Goal: Transaction & Acquisition: Purchase product/service

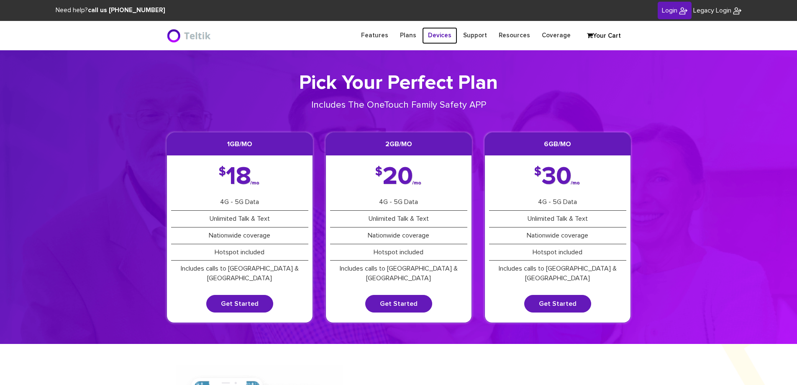
click at [445, 34] on link "Devices" at bounding box center [439, 35] width 35 height 16
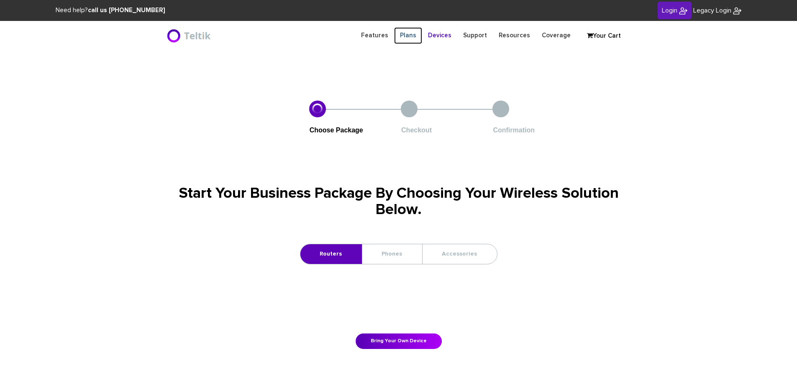
click at [418, 36] on link "Plans" at bounding box center [408, 35] width 28 height 16
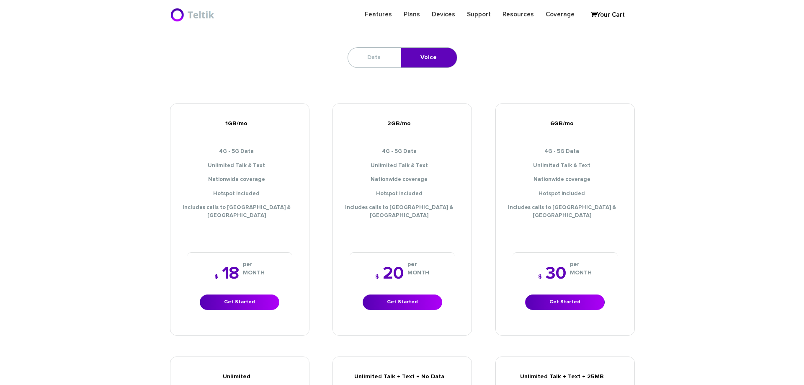
scroll to position [335, 0]
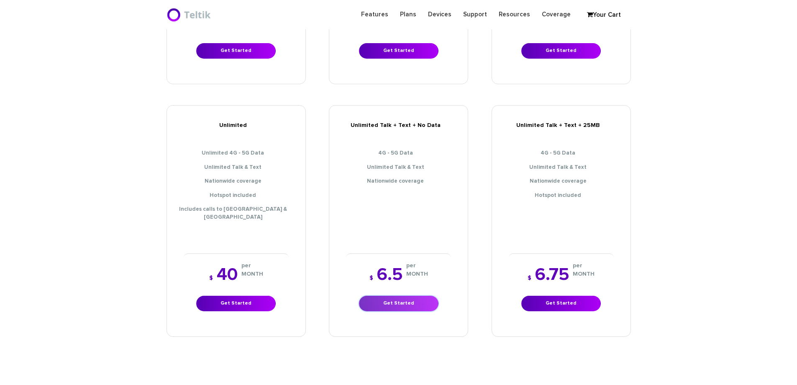
click at [392, 295] on link "Get Started" at bounding box center [399, 302] width 80 height 15
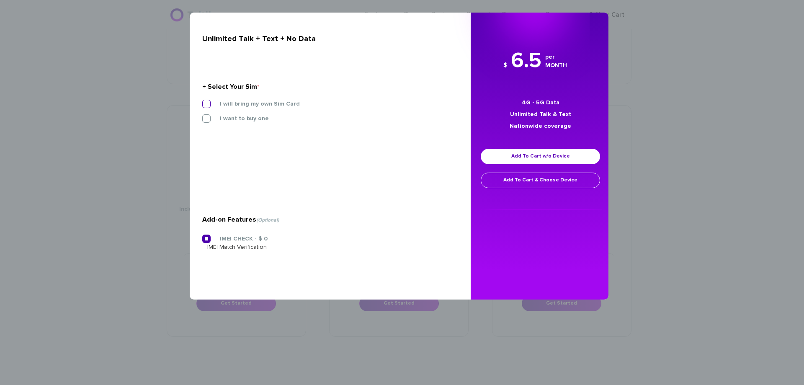
click at [247, 104] on label "I will bring my own Sim Card" at bounding box center [253, 104] width 92 height 8
click at [202, 101] on input "I will bring my own Sim Card" at bounding box center [202, 101] width 0 height 0
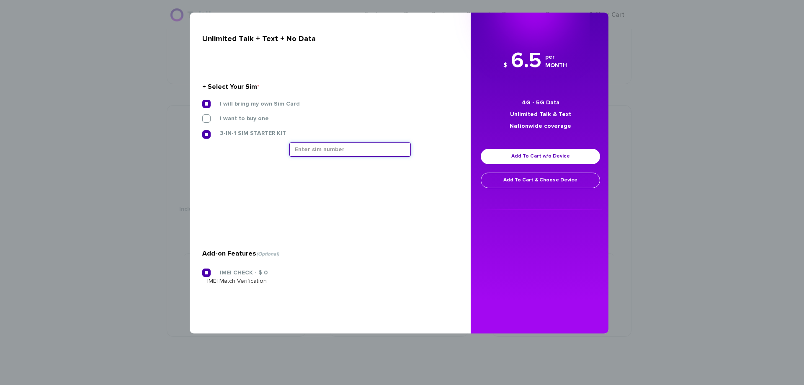
click at [300, 146] on input "text" at bounding box center [349, 149] width 121 height 14
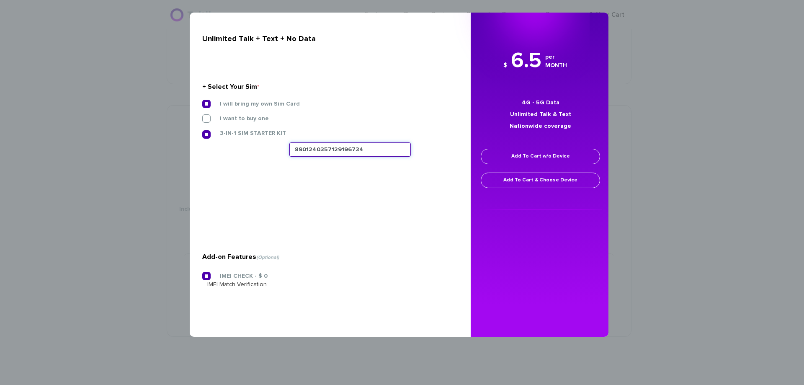
type input "8901240357129196734"
click at [516, 156] on link "Add To Cart w/o Device" at bounding box center [539, 156] width 119 height 15
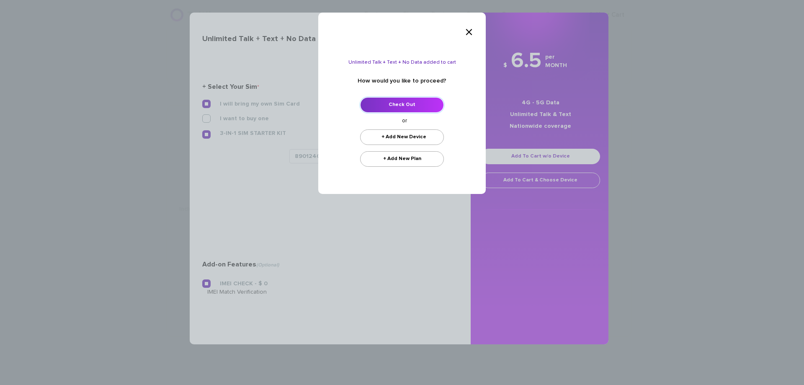
click at [432, 105] on link "Check Out" at bounding box center [402, 104] width 84 height 15
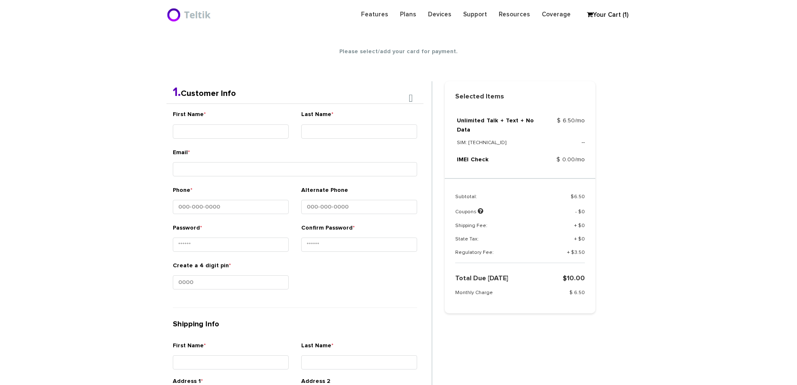
drag, startPoint x: 272, startPoint y: 155, endPoint x: 270, endPoint y: 142, distance: 13.2
click at [272, 153] on div "First Name * Last Name * Email * Phone * *" at bounding box center [295, 312] width 257 height 418
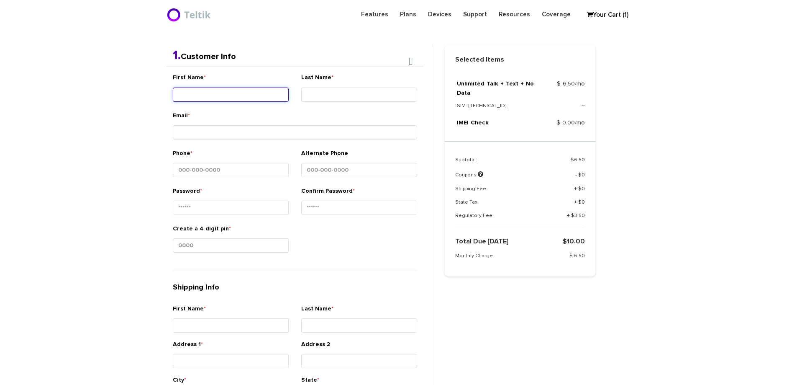
click at [267, 99] on input "First Name *" at bounding box center [231, 94] width 116 height 14
type input "Noach"
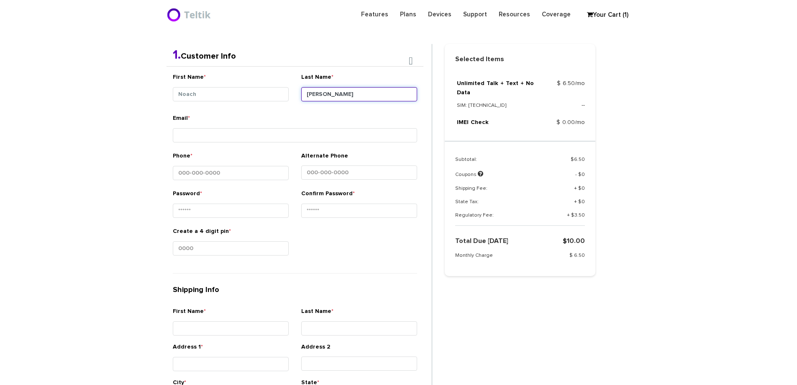
type input "Levine"
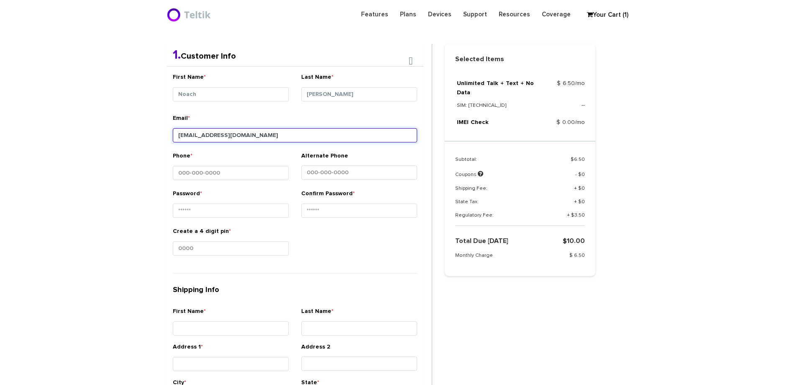
type input "gilevine20@gmail.com"
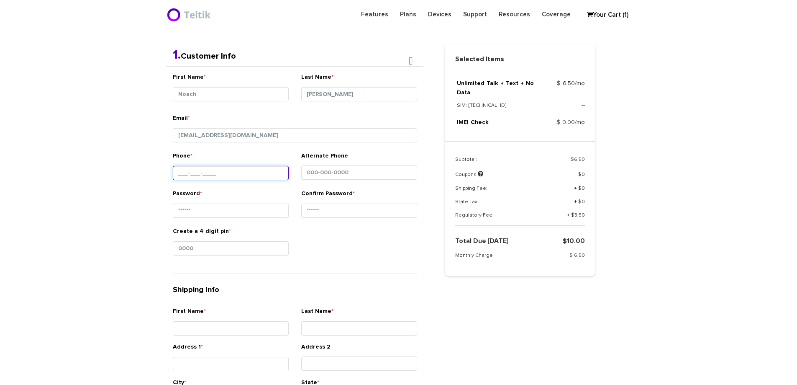
click at [215, 169] on input "Phone *" at bounding box center [231, 173] width 116 height 14
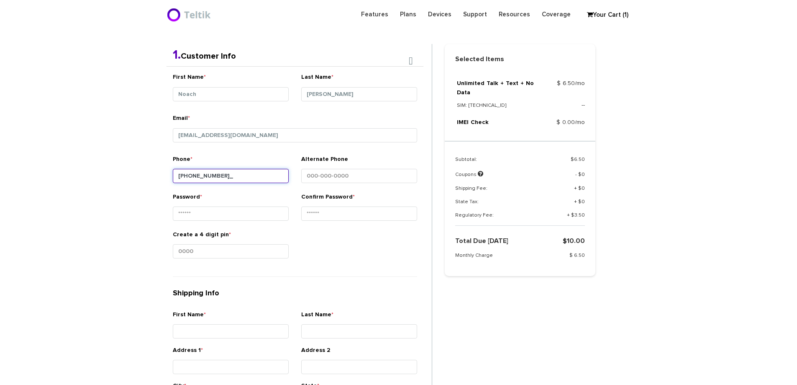
type input "848-373-4451"
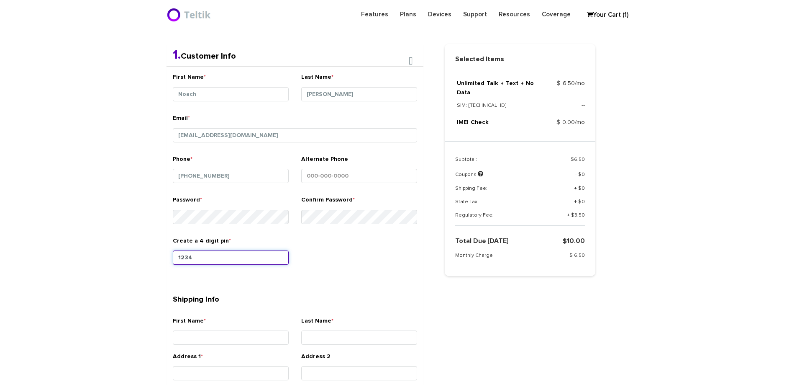
type input "1234"
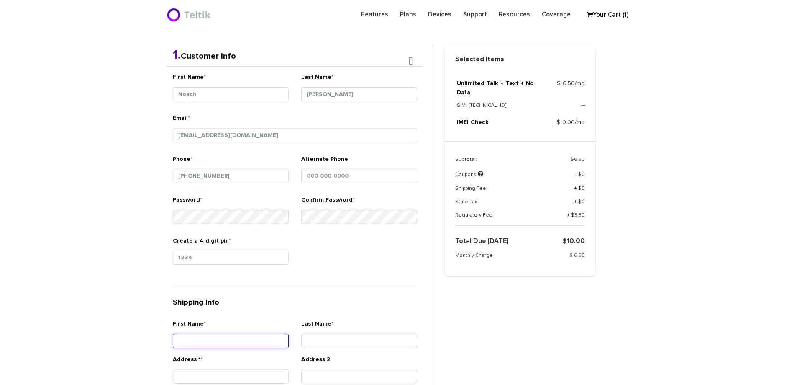
click at [257, 343] on input "First Name *" at bounding box center [231, 341] width 116 height 14
type input "f"
click at [257, 343] on input "First Name *" at bounding box center [231, 341] width 116 height 14
type input "noach"
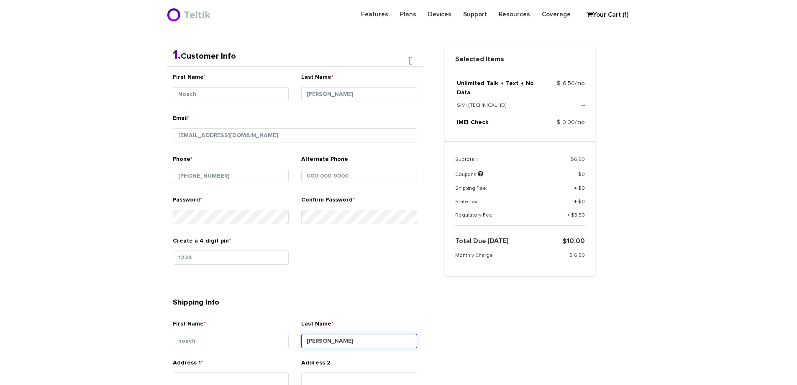
type input "levine"
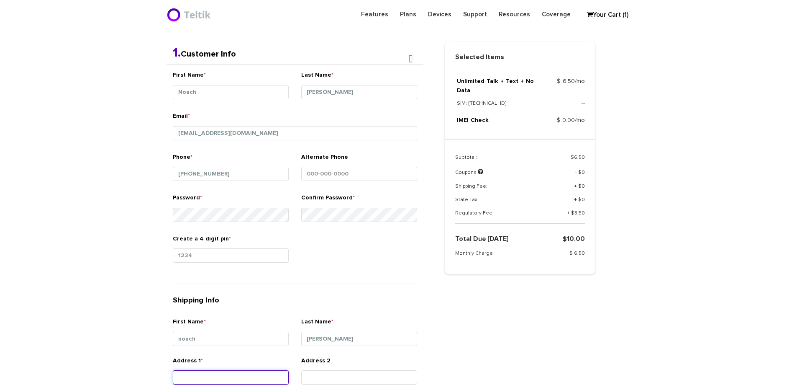
scroll to position [346, 0]
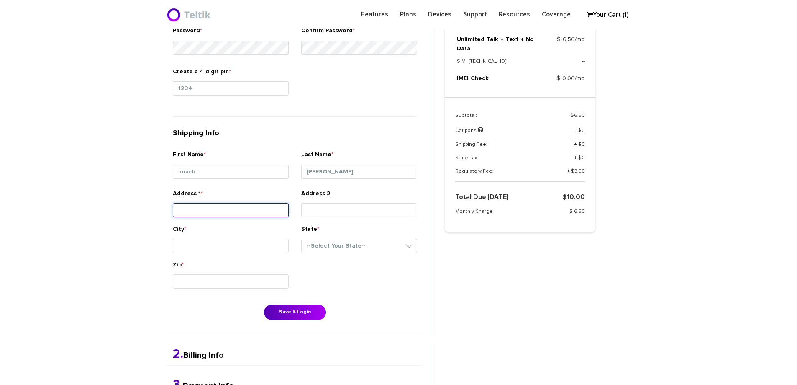
click at [232, 208] on input "Address 1 *" at bounding box center [231, 210] width 116 height 14
type input "10 crest ct"
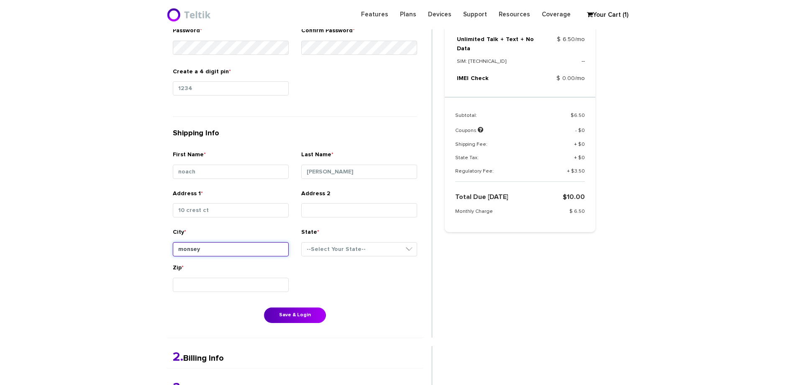
type input "monsey"
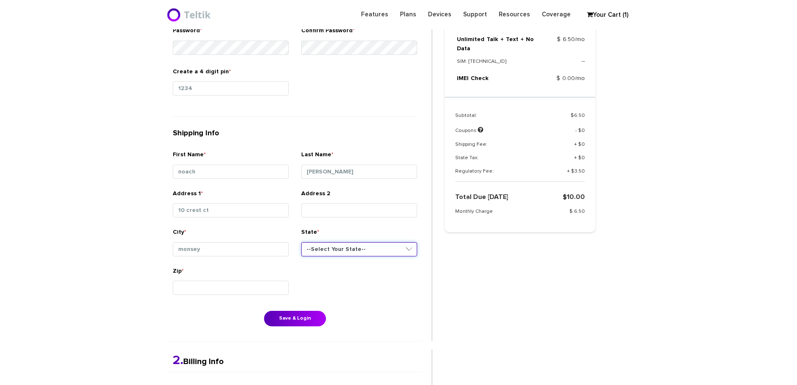
click at [325, 248] on select "--Select Your State-- District of Columbia Alabama Alaska Arizona Arkansas Cali…" at bounding box center [359, 249] width 116 height 14
select select "NY"
click at [301, 242] on select "--Select Your State-- District of Columbia Alabama Alaska Arizona Arkansas Cali…" at bounding box center [359, 249] width 116 height 14
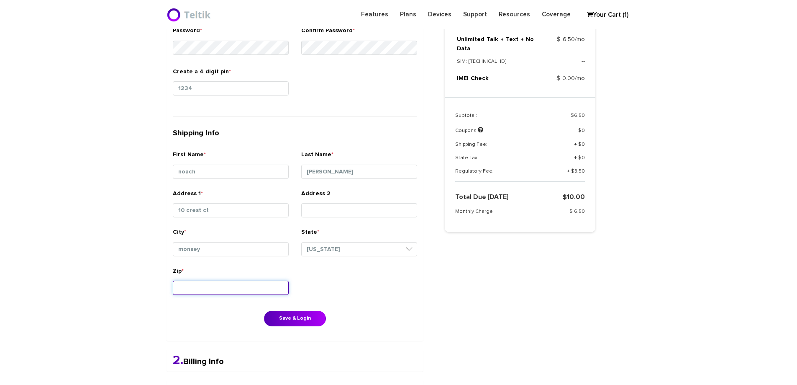
click at [213, 286] on input "Zip *" at bounding box center [231, 287] width 116 height 14
type input "10952"
click at [283, 317] on button "Save & Login" at bounding box center [295, 318] width 62 height 15
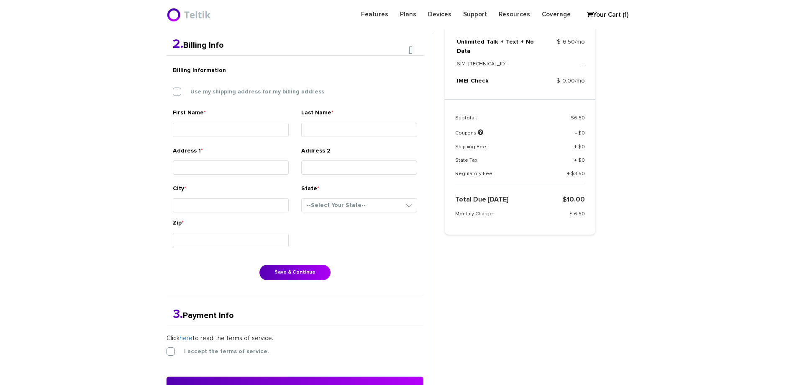
scroll to position [218, 0]
click at [175, 97] on div "Billing Information Use my shipping address for my billing address" at bounding box center [295, 85] width 257 height 46
click at [178, 92] on label "Use my shipping address for my billing address" at bounding box center [251, 92] width 146 height 8
click at [173, 90] on input "Use my shipping address for my billing address" at bounding box center [173, 90] width 0 height 0
type input "noach"
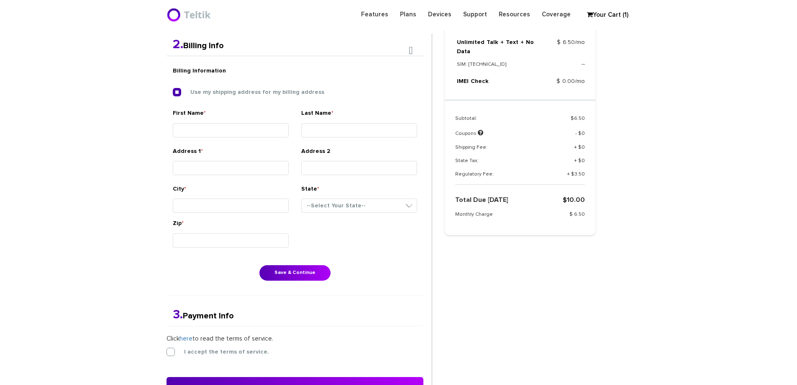
type input "[PERSON_NAME]"
type input "10 crest ct"
type input "monsey"
select select "NY"
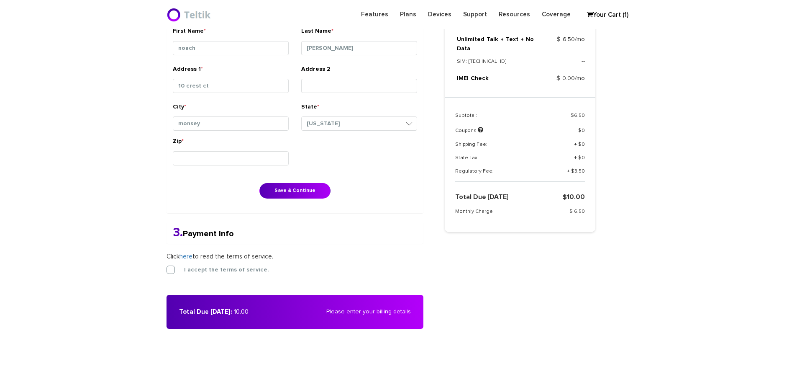
scroll to position [302, 0]
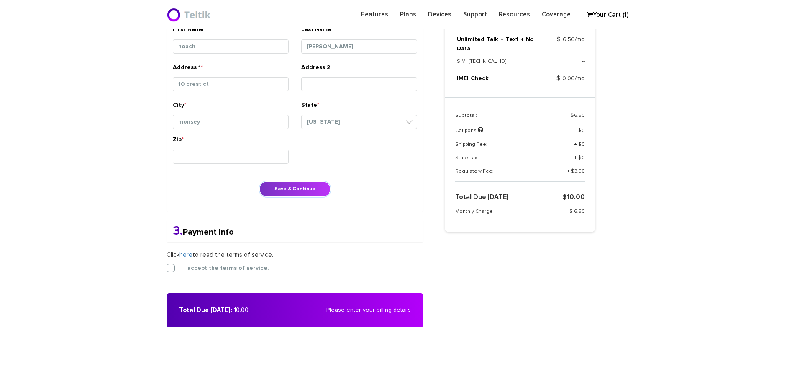
click at [295, 188] on button "Save & Continue" at bounding box center [295, 188] width 71 height 15
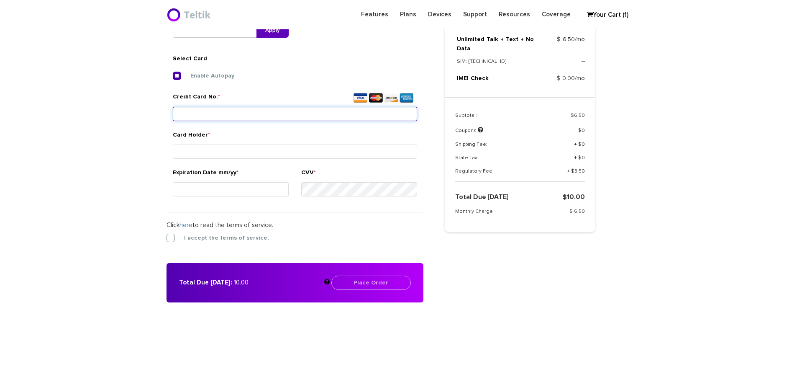
click at [247, 114] on input "Credit Card No. *" at bounding box center [295, 114] width 244 height 14
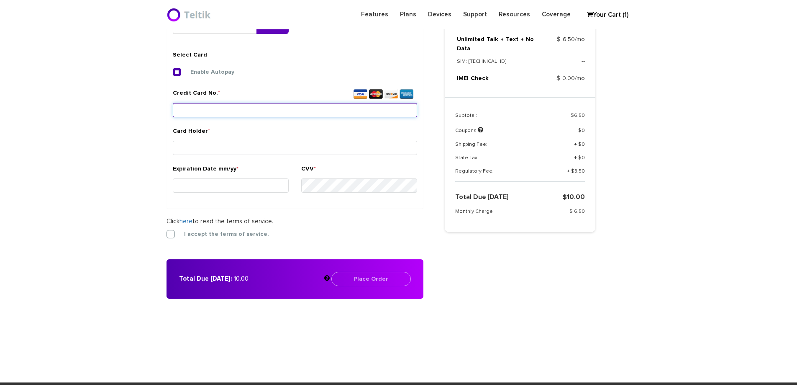
scroll to position [313, 0]
type input "4207 6702 5261 5763"
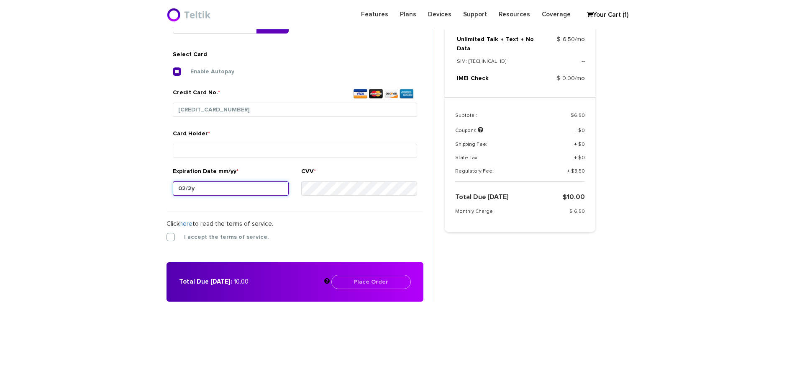
type input "02/26"
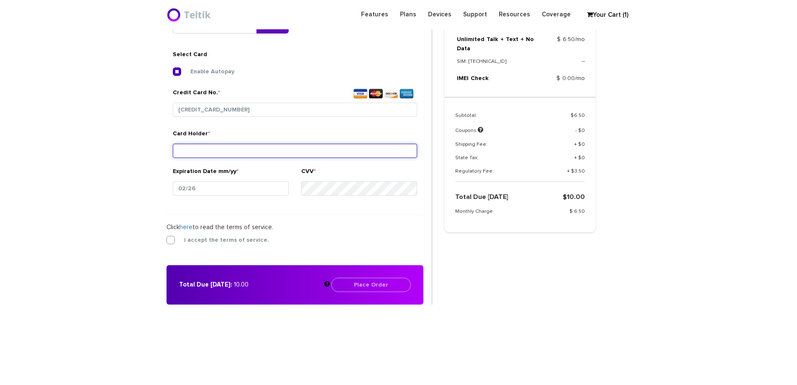
click at [226, 154] on input "Card Holder *" at bounding box center [295, 151] width 244 height 14
type input "c"
click at [173, 237] on form "2. Billing Info Billing Information Use my shipping address for my billing addr…" at bounding box center [300, 121] width 266 height 366
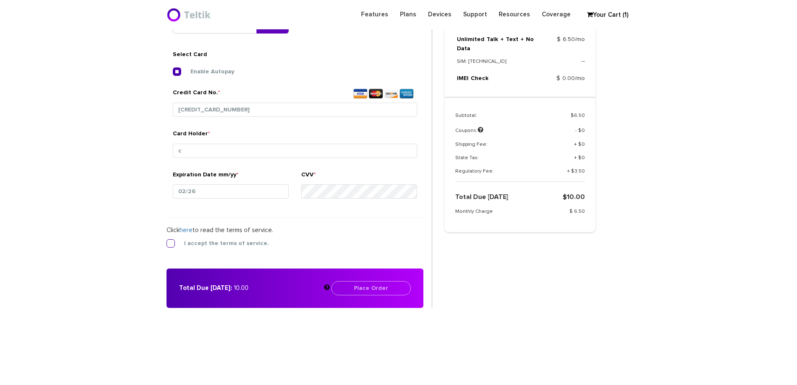
click at [172, 244] on label "I accept the terms of service." at bounding box center [221, 243] width 98 height 8
click at [167, 241] on input "I accept the terms of service." at bounding box center [167, 241] width 0 height 0
click at [395, 291] on button "Place Order" at bounding box center [371, 288] width 80 height 14
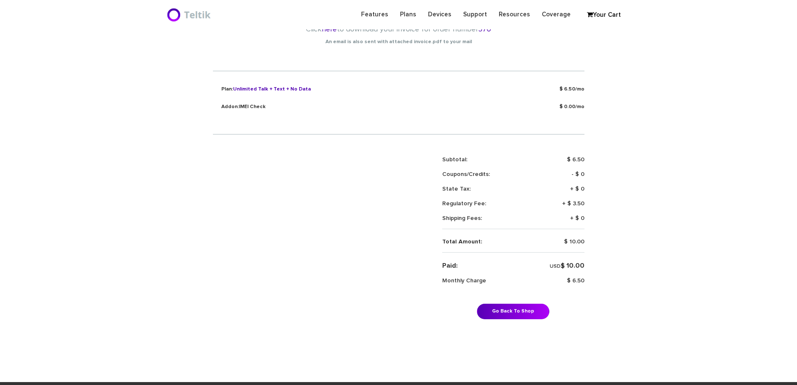
scroll to position [42, 0]
